Goal: Task Accomplishment & Management: Manage account settings

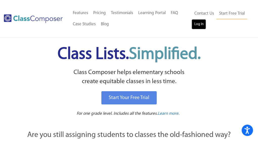
click at [199, 27] on link "Log In" at bounding box center [199, 24] width 14 height 10
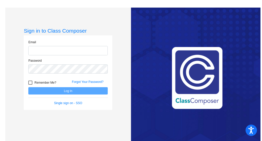
type input "[EMAIL_ADDRESS][DOMAIN_NAME]"
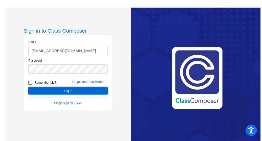
click at [84, 89] on button "Log In" at bounding box center [67, 90] width 79 height 7
click at [69, 91] on button "Log In" at bounding box center [67, 90] width 79 height 7
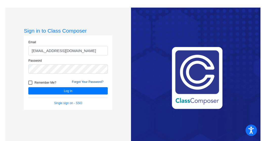
click at [80, 81] on link "Forgot Your Password?" at bounding box center [88, 82] width 32 height 4
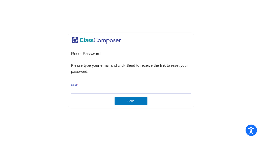
click at [82, 89] on input "Email *" at bounding box center [131, 89] width 120 height 5
type input "lucasc@fowlervilleschools.org"
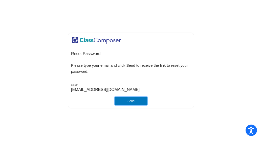
click at [126, 102] on button "Send" at bounding box center [130, 101] width 33 height 8
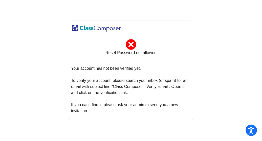
click at [130, 44] on mat-icon "cancel" at bounding box center [131, 41] width 13 height 6
